Goal: Task Accomplishment & Management: Use online tool/utility

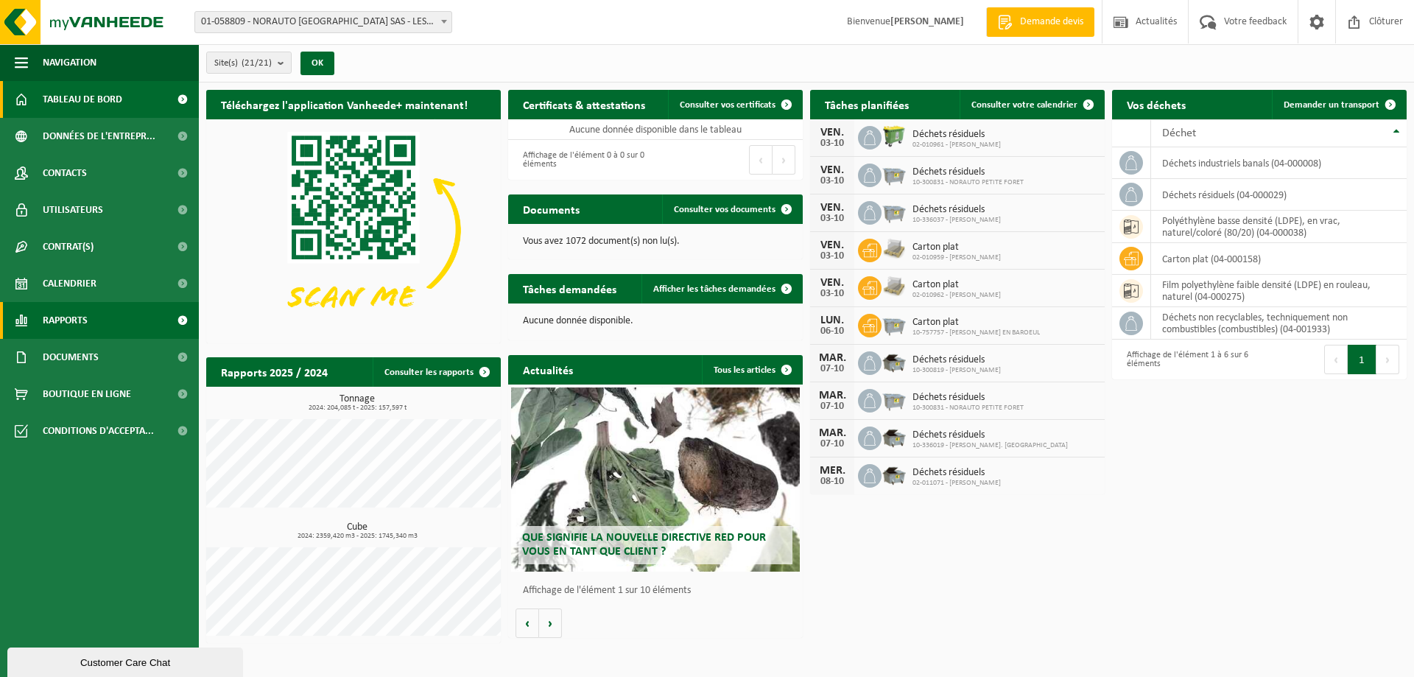
click at [65, 323] on span "Rapports" at bounding box center [65, 320] width 45 height 37
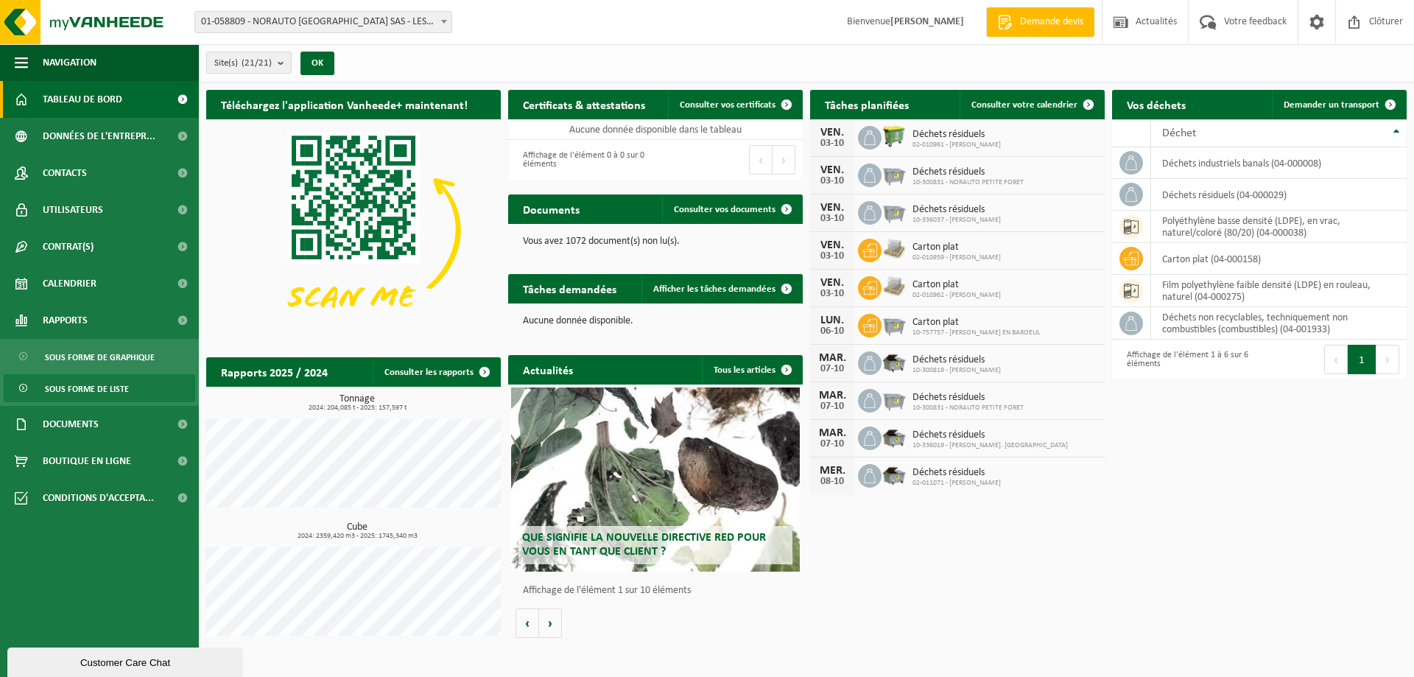
click at [117, 380] on span "Sous forme de liste" at bounding box center [87, 389] width 84 height 28
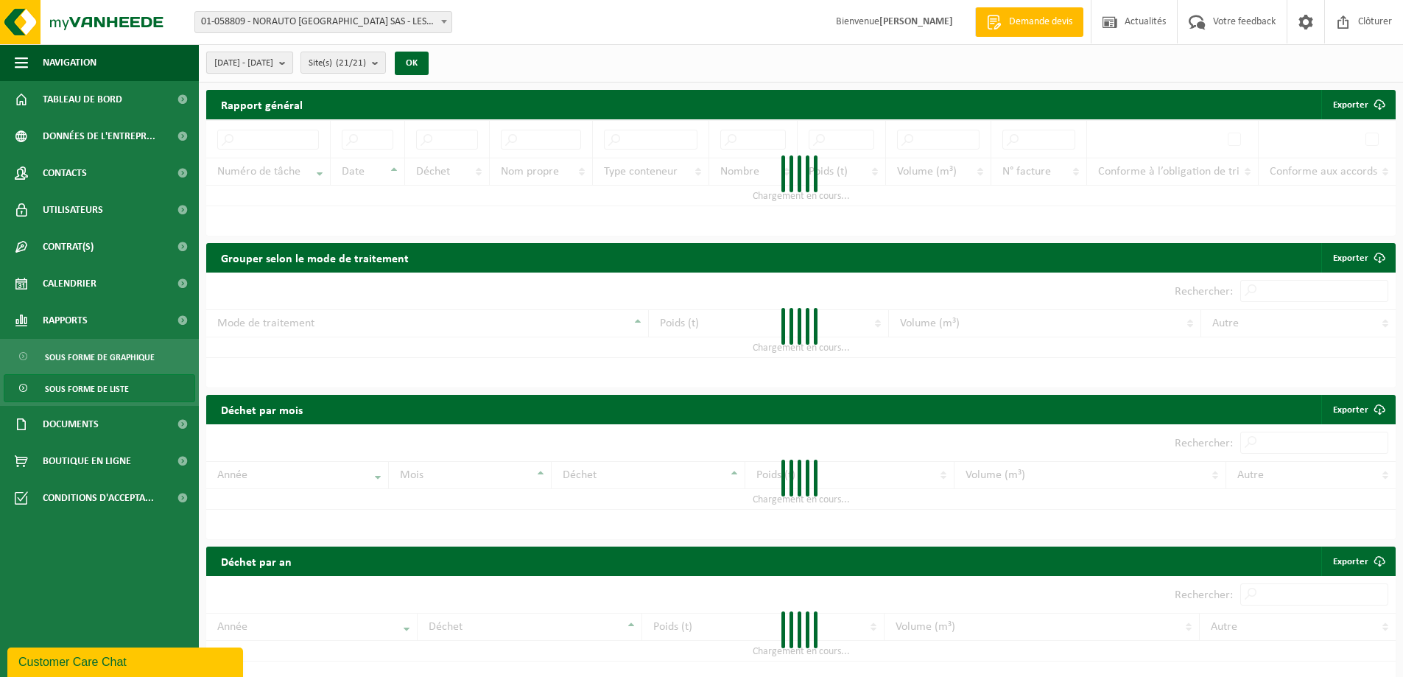
click at [293, 58] on button "[DATE] - [DATE]" at bounding box center [249, 63] width 87 height 22
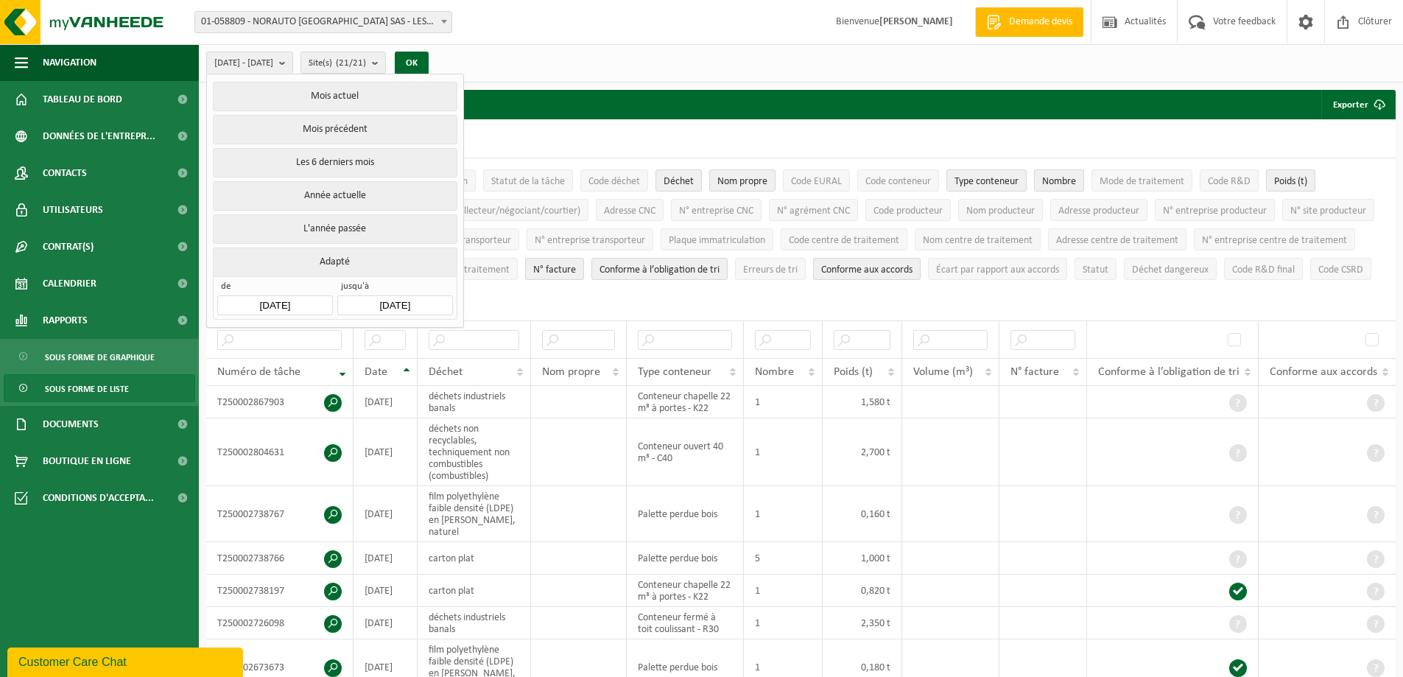
click at [295, 298] on input "[DATE]" at bounding box center [274, 305] width 115 height 20
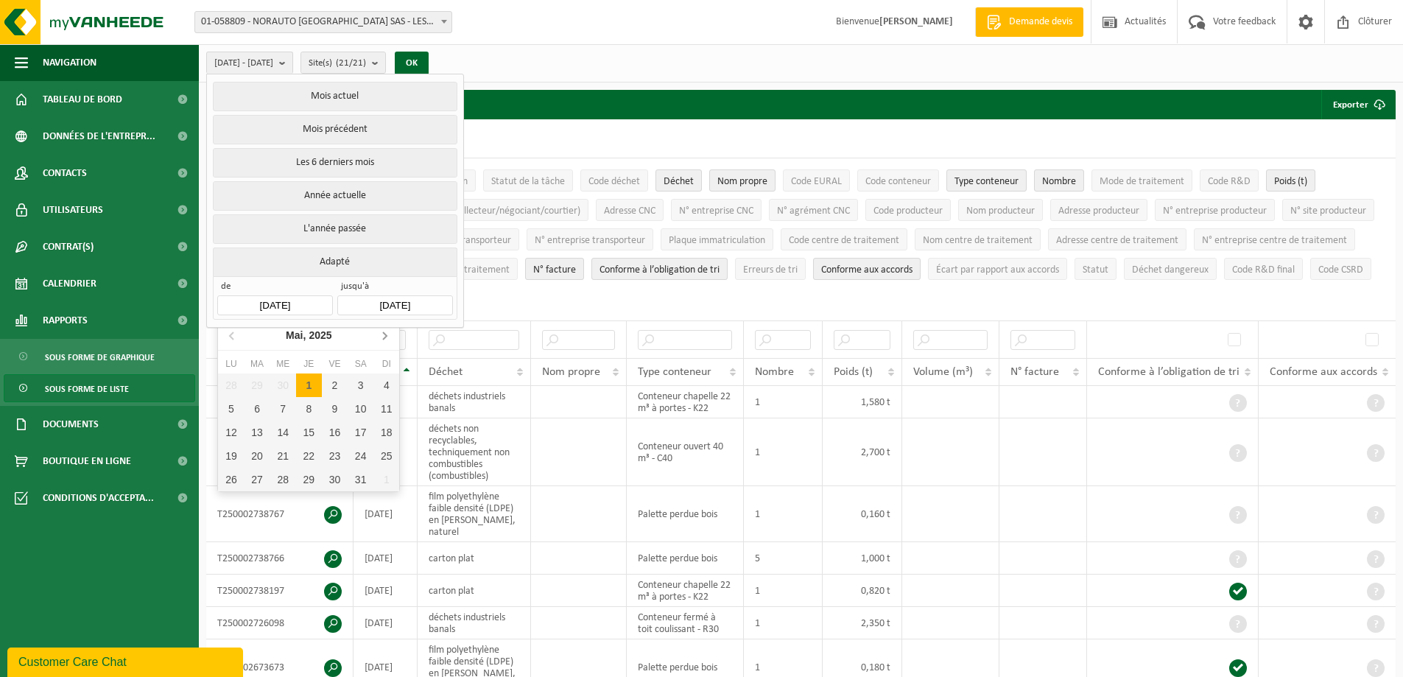
click at [380, 341] on icon at bounding box center [385, 335] width 24 height 24
click at [385, 340] on icon at bounding box center [385, 335] width 24 height 24
click at [253, 387] on div "1" at bounding box center [258, 385] width 26 height 24
type input "[DATE]"
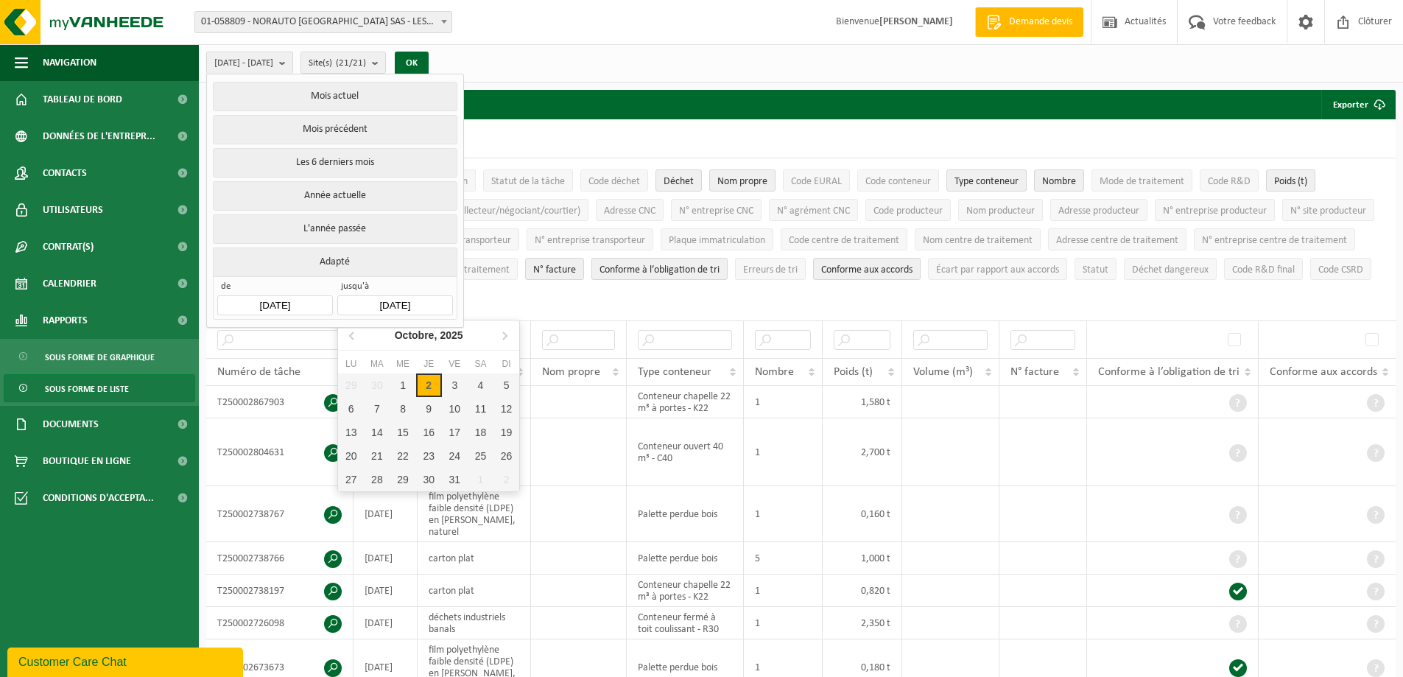
click at [428, 301] on input "[DATE]" at bounding box center [394, 305] width 115 height 20
click at [379, 387] on div "30" at bounding box center [377, 385] width 26 height 24
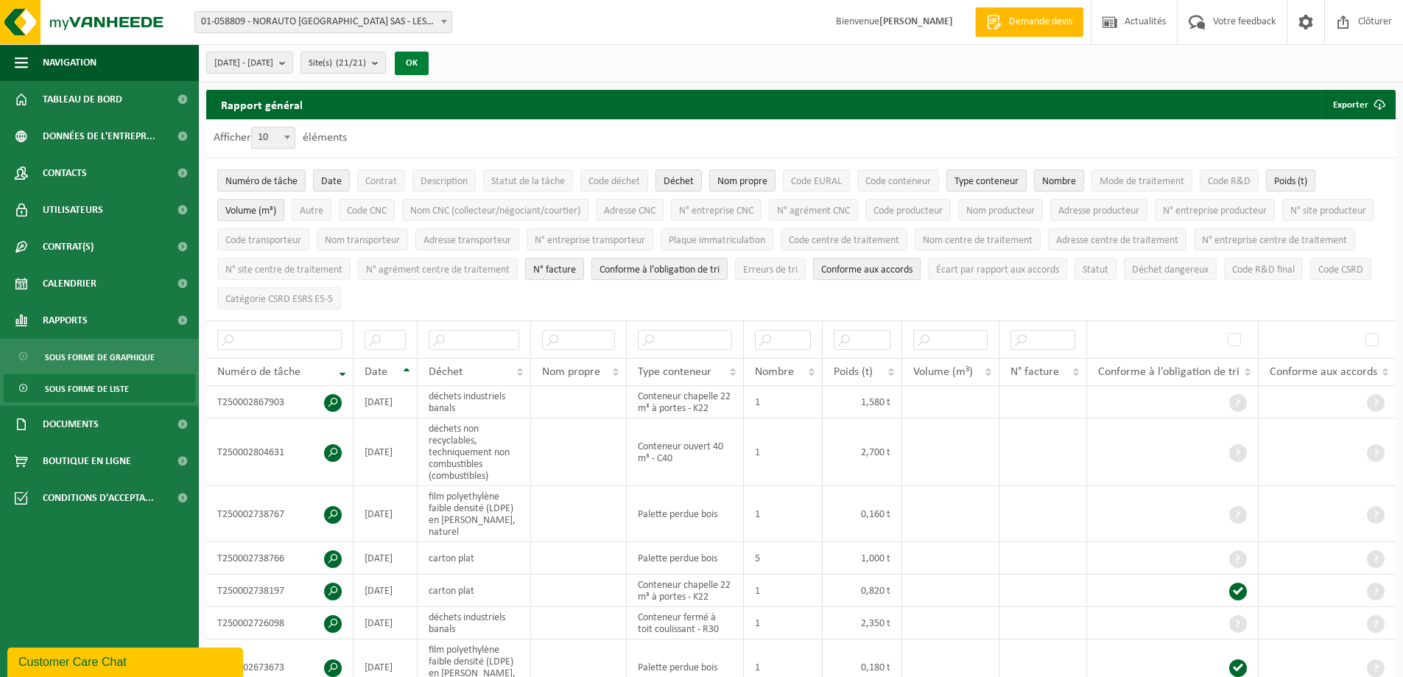
click at [429, 66] on button "OK" at bounding box center [412, 64] width 34 height 24
click at [1359, 104] on button "Exporter" at bounding box center [1357, 104] width 73 height 29
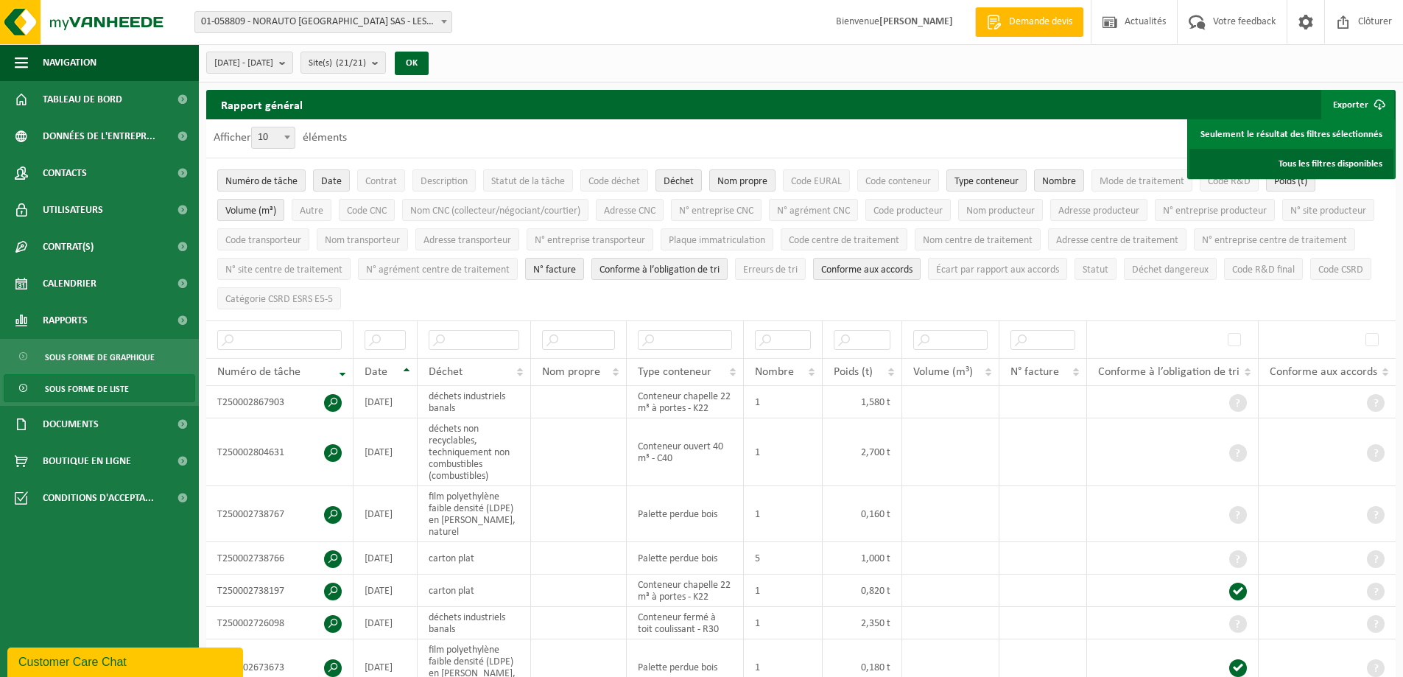
click at [1351, 164] on link "Tous les filtres disponibles" at bounding box center [1292, 163] width 204 height 29
